Goal: Contribute content: Share content

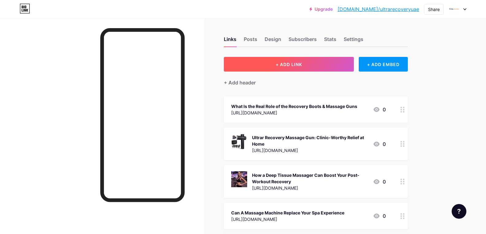
click at [284, 62] on span "+ ADD LINK" at bounding box center [289, 64] width 26 height 5
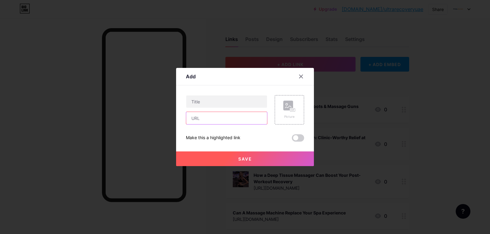
click at [196, 116] on input "text" at bounding box center [226, 118] width 81 height 12
click at [215, 101] on input "text" at bounding box center [226, 102] width 81 height 12
paste input "How Do Massage Gun Workouts Improve Performance"
type input "How Do Massage Gun Workouts Improve Performance"
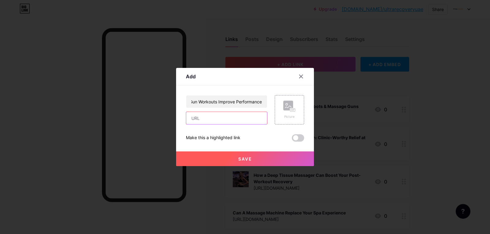
scroll to position [0, 0]
click at [215, 115] on input "text" at bounding box center [226, 118] width 81 height 12
click at [239, 122] on input "text" at bounding box center [226, 118] width 81 height 12
paste input "[URL][DOMAIN_NAME]"
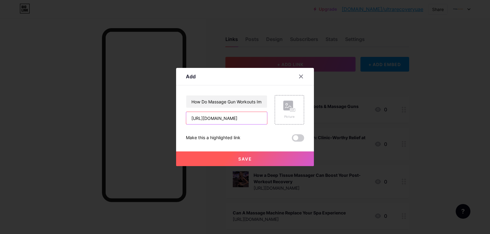
type input "[URL][DOMAIN_NAME]"
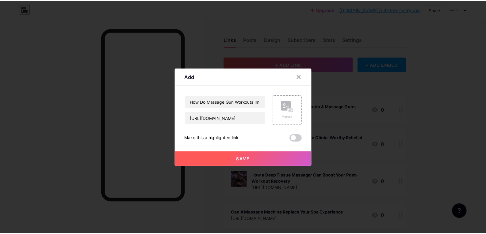
scroll to position [0, 0]
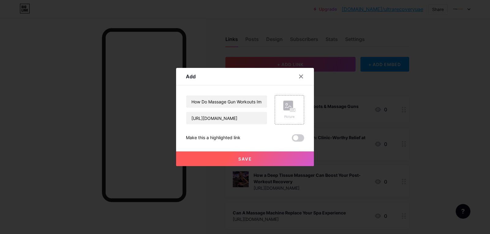
click at [207, 149] on div "Save" at bounding box center [245, 154] width 138 height 25
click at [284, 118] on div "Picture" at bounding box center [289, 117] width 12 height 5
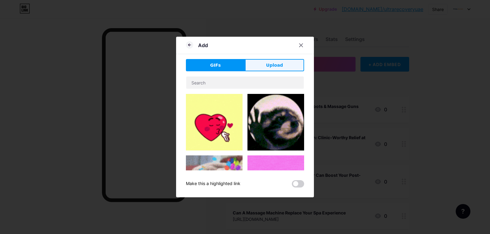
click at [273, 62] on button "Upload" at bounding box center [274, 65] width 59 height 12
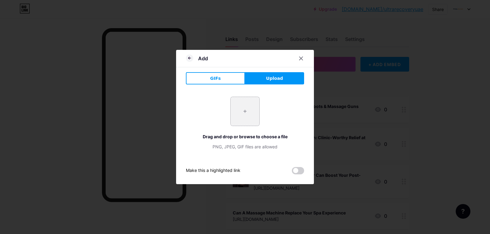
click at [247, 112] on input "file" at bounding box center [245, 111] width 29 height 29
type input "C:\fakepath\Ultra Massage Gun.jpg"
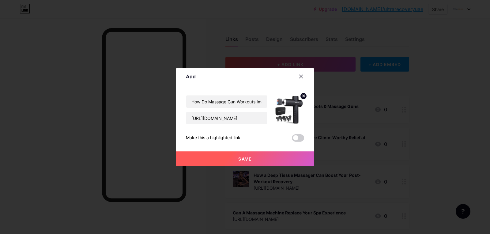
click at [250, 160] on span "Save" at bounding box center [245, 159] width 14 height 5
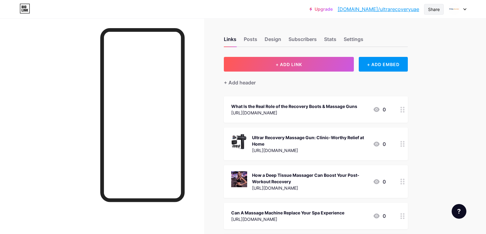
click at [432, 8] on div "Share" at bounding box center [434, 9] width 12 height 6
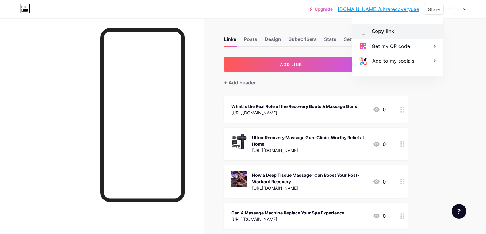
click at [382, 32] on div "Copy link" at bounding box center [382, 31] width 23 height 7
